Goal: Transaction & Acquisition: Subscribe to service/newsletter

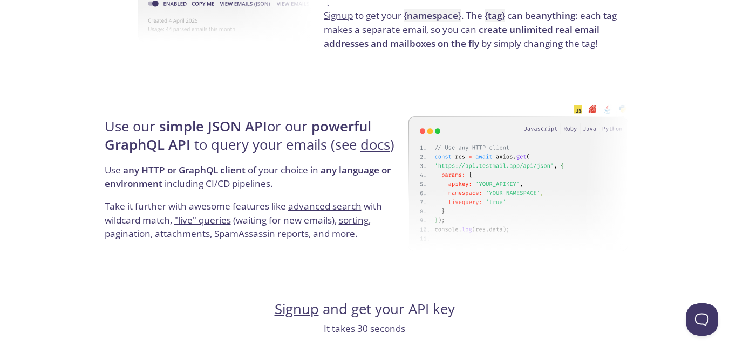
scroll to position [971, 0]
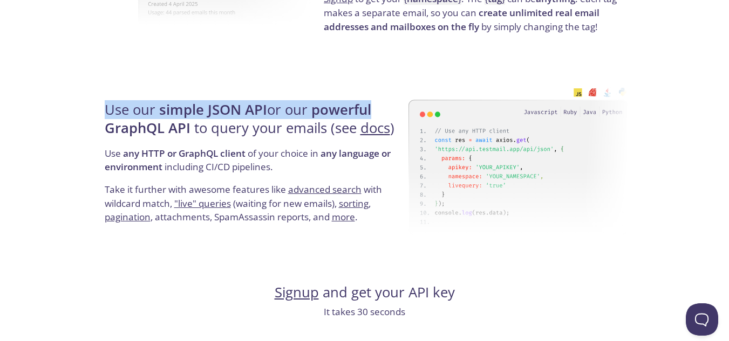
drag, startPoint x: 100, startPoint y: 109, endPoint x: 395, endPoint y: 111, distance: 295.0
click at [395, 111] on div "testmail .app Product Pricing Docs Blog Signup Signin Simple email testing Love…" at bounding box center [364, 308] width 552 height 2536
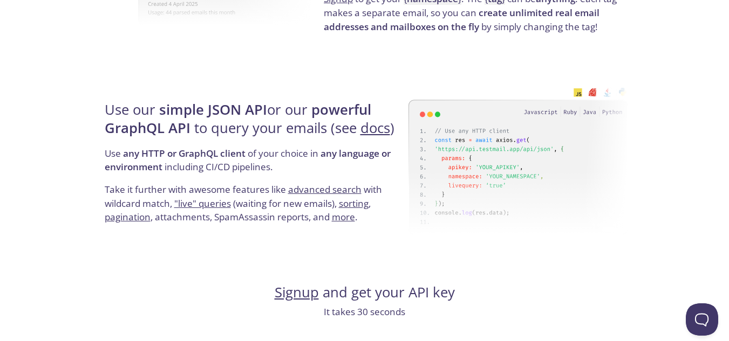
click at [390, 122] on h4 "Use our simple JSON API or our powerful GraphQL API to query your emails (see d…" at bounding box center [255, 124] width 300 height 46
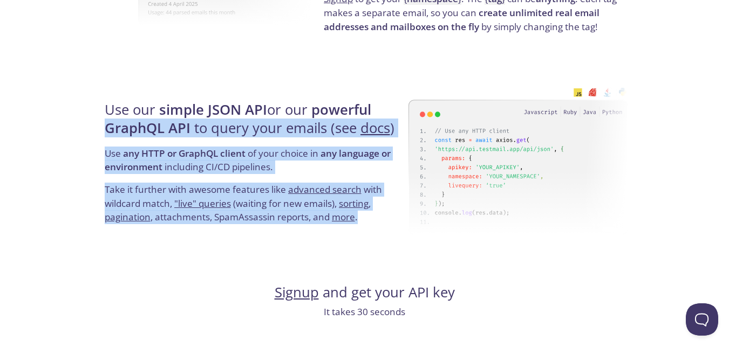
drag, startPoint x: 106, startPoint y: 129, endPoint x: 414, endPoint y: 134, distance: 308.0
click at [414, 134] on div "Use our simple JSON API or our powerful GraphQL API to query your emails (see d…" at bounding box center [364, 163] width 526 height 174
click at [409, 122] on img at bounding box center [518, 161] width 220 height 170
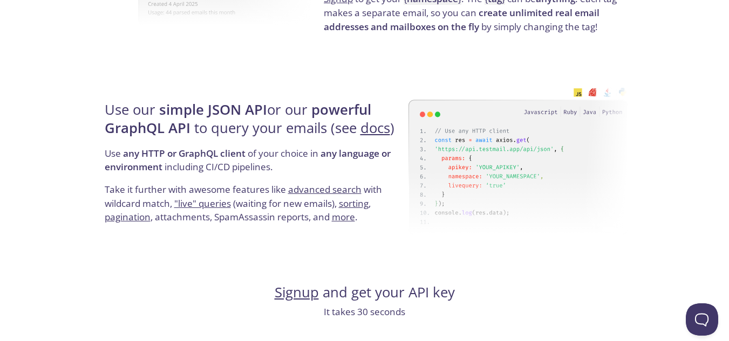
click at [395, 107] on h4 "Use our simple JSON API or our powerful GraphQL API to query your emails (see d…" at bounding box center [255, 124] width 300 height 46
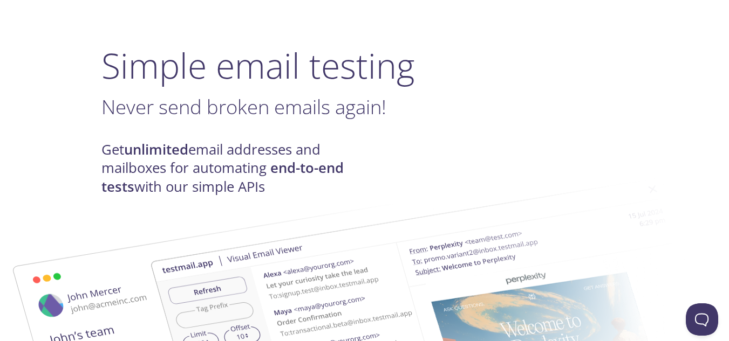
scroll to position [0, 0]
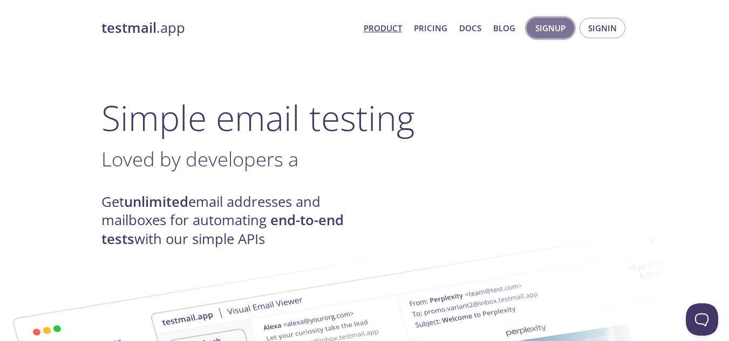
click at [547, 35] on span "Signup" at bounding box center [550, 28] width 30 height 14
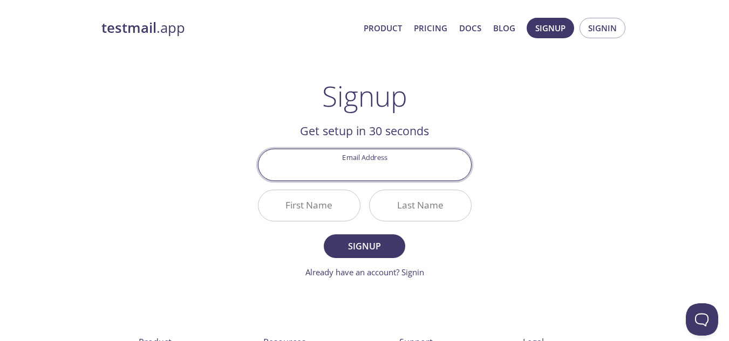
click at [362, 165] on input "Email Address" at bounding box center [364, 164] width 212 height 31
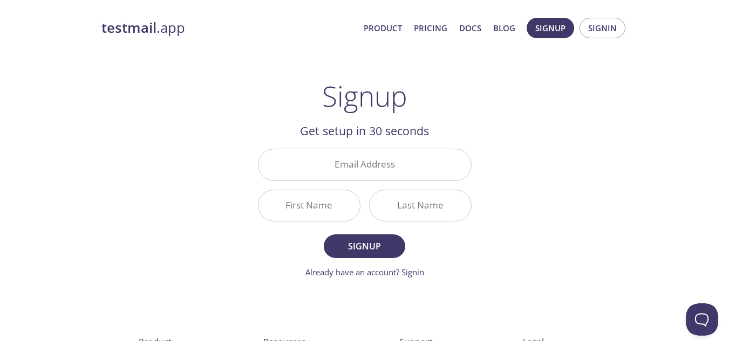
click at [263, 125] on h2 "Get setup in 30 seconds" at bounding box center [365, 131] width 214 height 18
click at [387, 30] on link "Product" at bounding box center [382, 28] width 38 height 14
